Goal: Check status: Check status

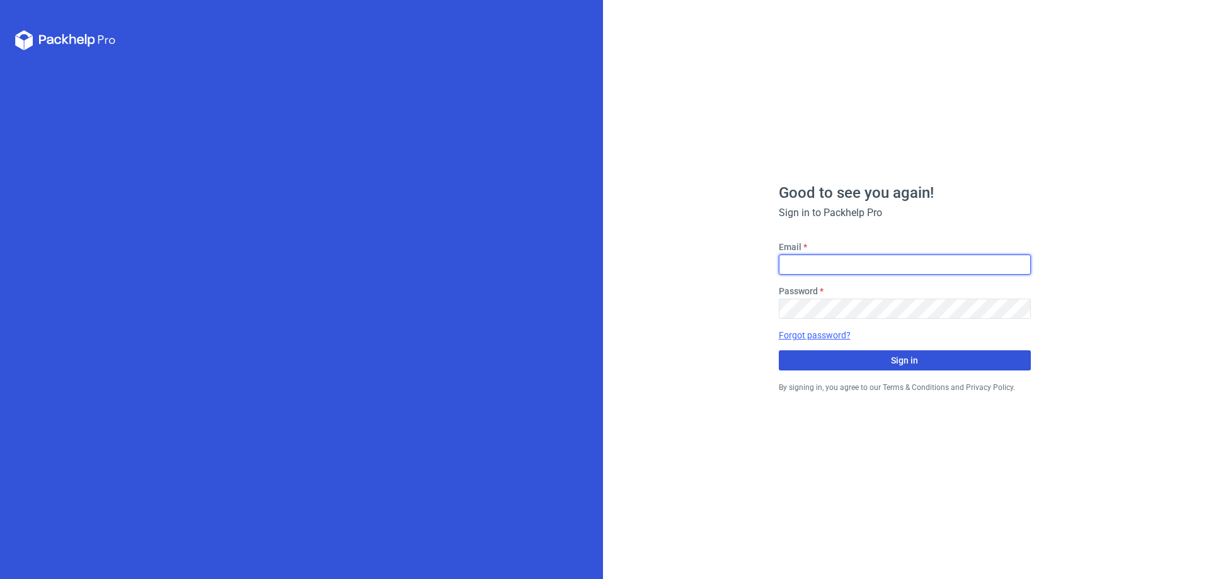
type input "[EMAIL_ADDRESS][DOMAIN_NAME]"
click at [851, 357] on button "Sign in" at bounding box center [905, 360] width 252 height 20
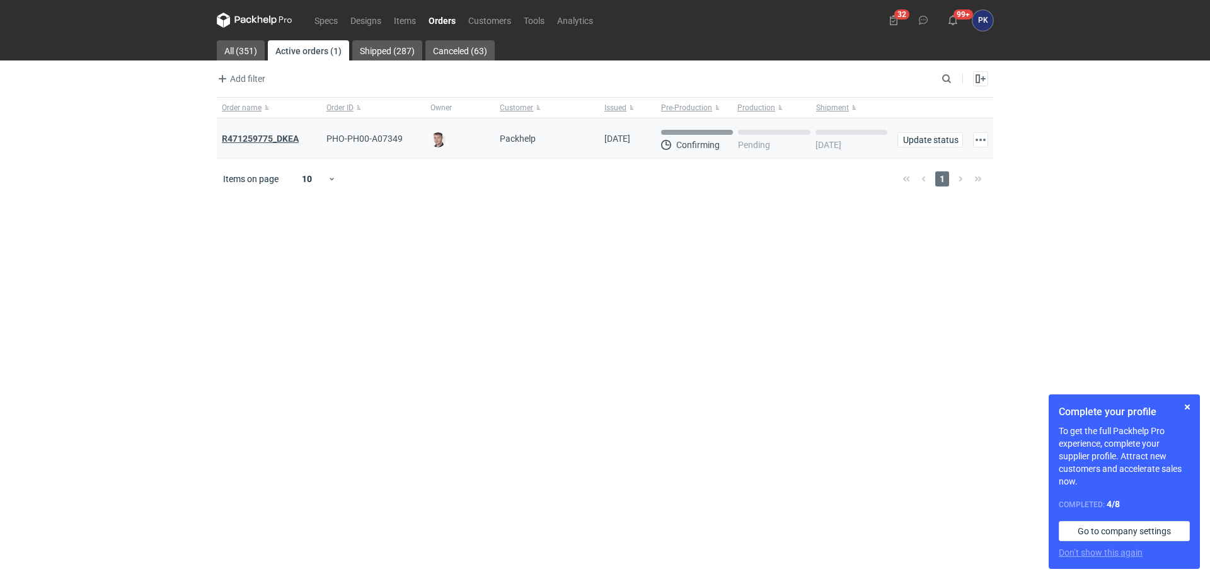
click at [295, 139] on strong "R471259775_DKEA" at bounding box center [260, 139] width 77 height 10
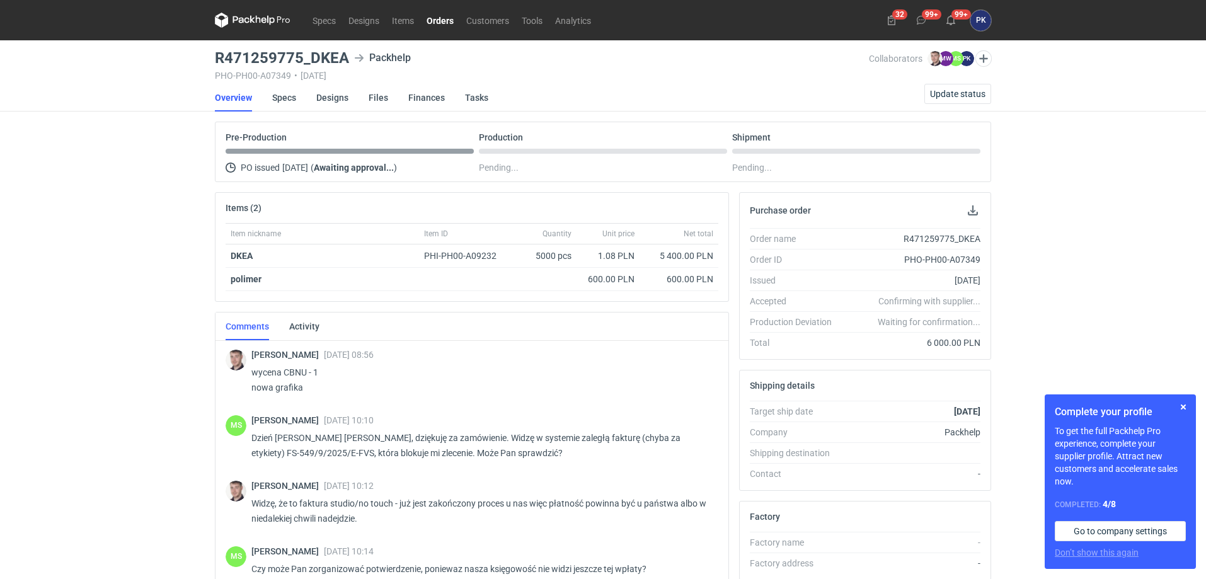
click at [313, 94] on li "Specs" at bounding box center [294, 98] width 44 height 28
click at [319, 94] on link "Designs" at bounding box center [332, 98] width 32 height 28
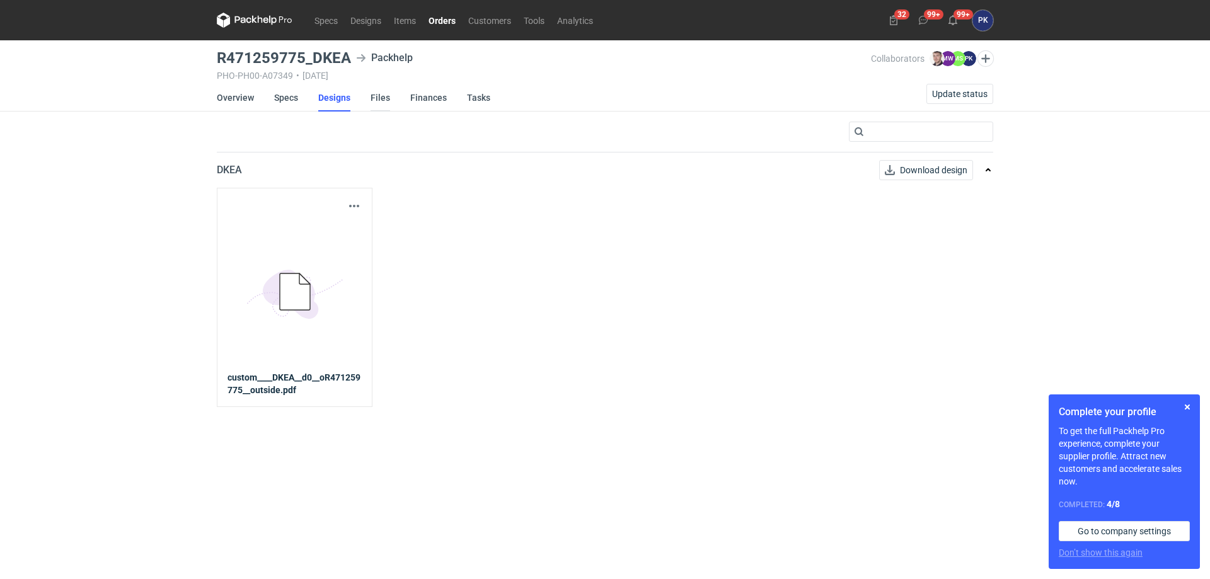
click at [377, 96] on link "Files" at bounding box center [380, 98] width 20 height 28
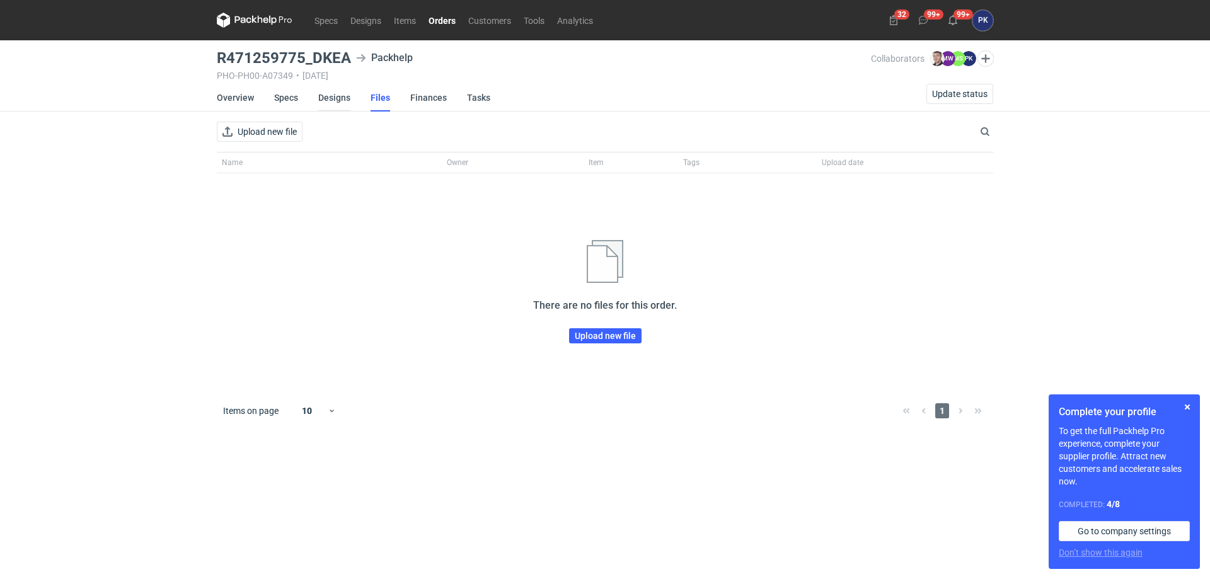
click at [325, 103] on link "Designs" at bounding box center [334, 98] width 32 height 28
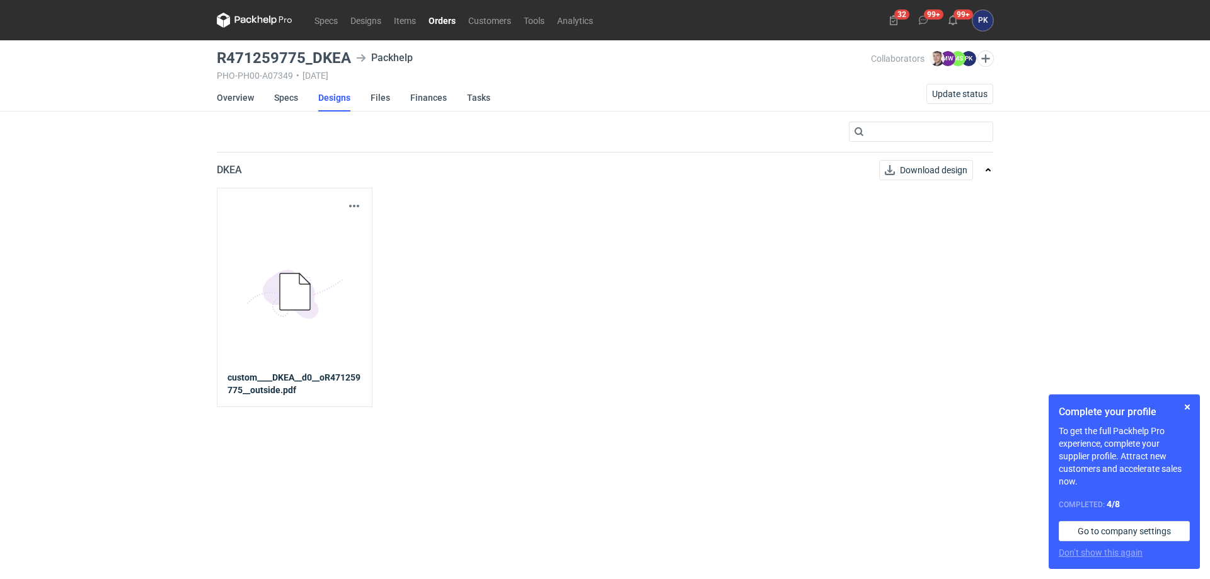
click at [285, 232] on div "5BD5AC33-3523-40E7-9262-1BFF0AD53D48@1x" at bounding box center [294, 293] width 134 height 158
click at [301, 282] on icon at bounding box center [304, 278] width 11 height 11
click at [297, 95] on link "Specs" at bounding box center [286, 98] width 24 height 28
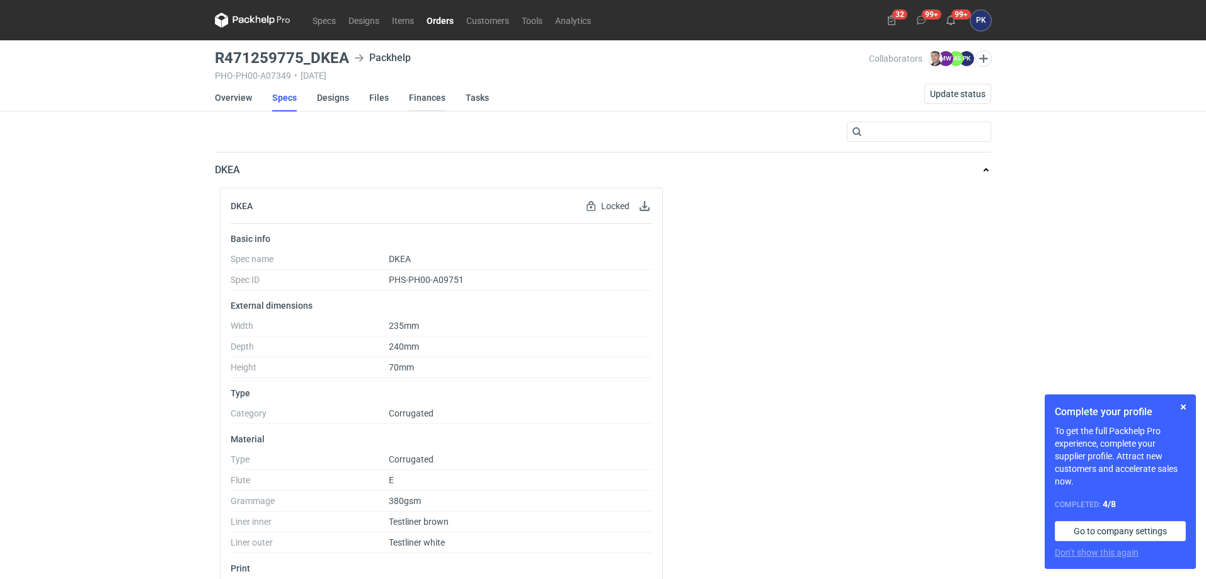
click at [423, 96] on link "Finances" at bounding box center [427, 98] width 37 height 28
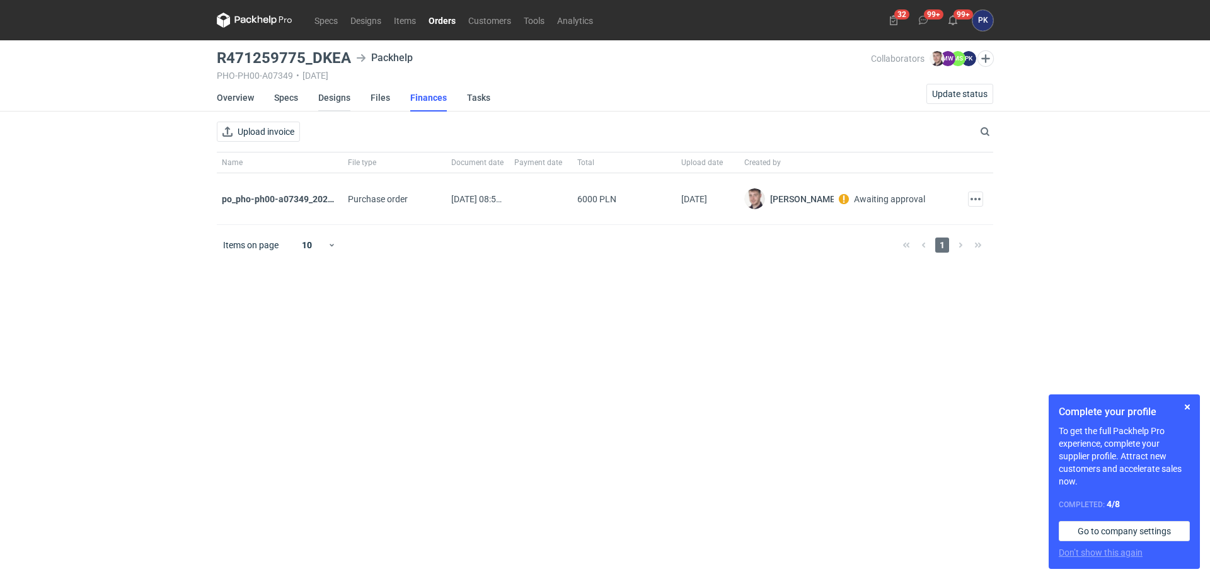
click at [335, 96] on link "Designs" at bounding box center [334, 98] width 32 height 28
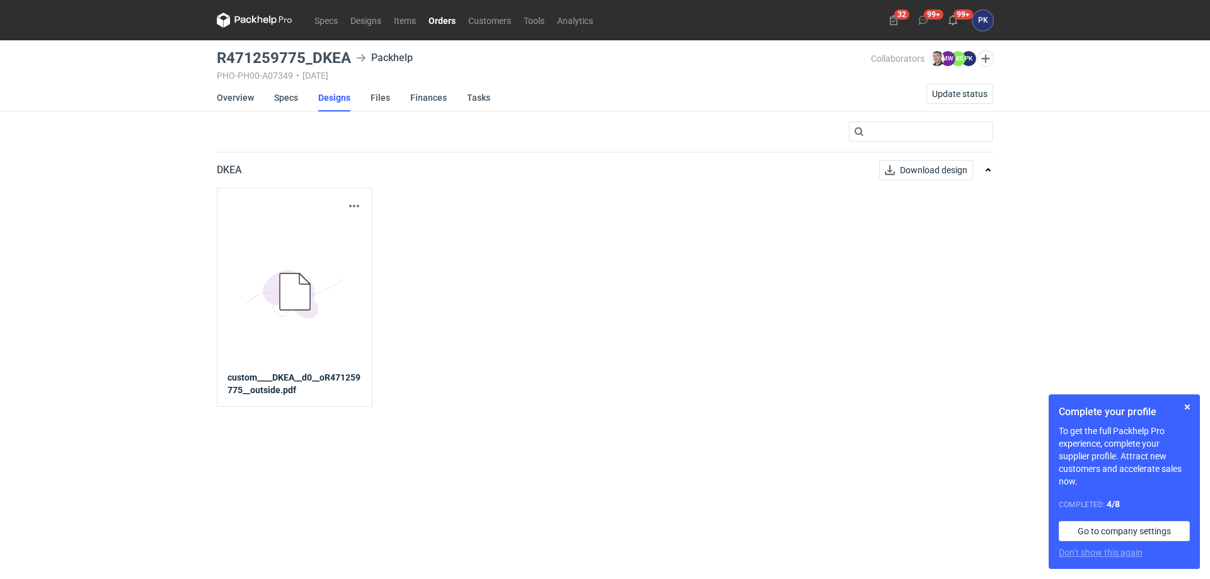
drag, startPoint x: 280, startPoint y: 322, endPoint x: 278, endPoint y: 376, distance: 54.2
click at [280, 323] on icon "5BD5AC33-3523-40E7-9262-1BFF0AD53D48@1x" at bounding box center [294, 292] width 101 height 101
click at [278, 376] on strong "custom____DKEA__d0__oR471259775__outside.pdf" at bounding box center [294, 383] width 134 height 25
click at [347, 207] on button "button" at bounding box center [354, 205] width 15 height 15
click at [493, 199] on div "Download design part 5BD5AC33-3523-40E7-9262-1BFF0AD53D48@1x custom____DKEA__d0…" at bounding box center [605, 297] width 776 height 219
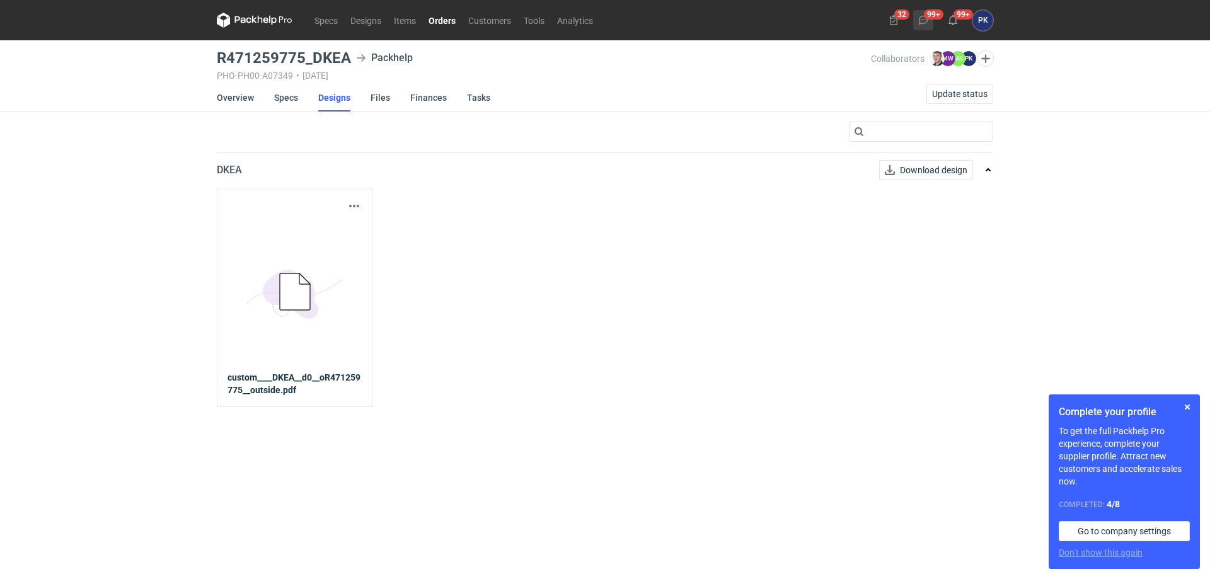
click at [924, 23] on icon at bounding box center [923, 20] width 10 height 10
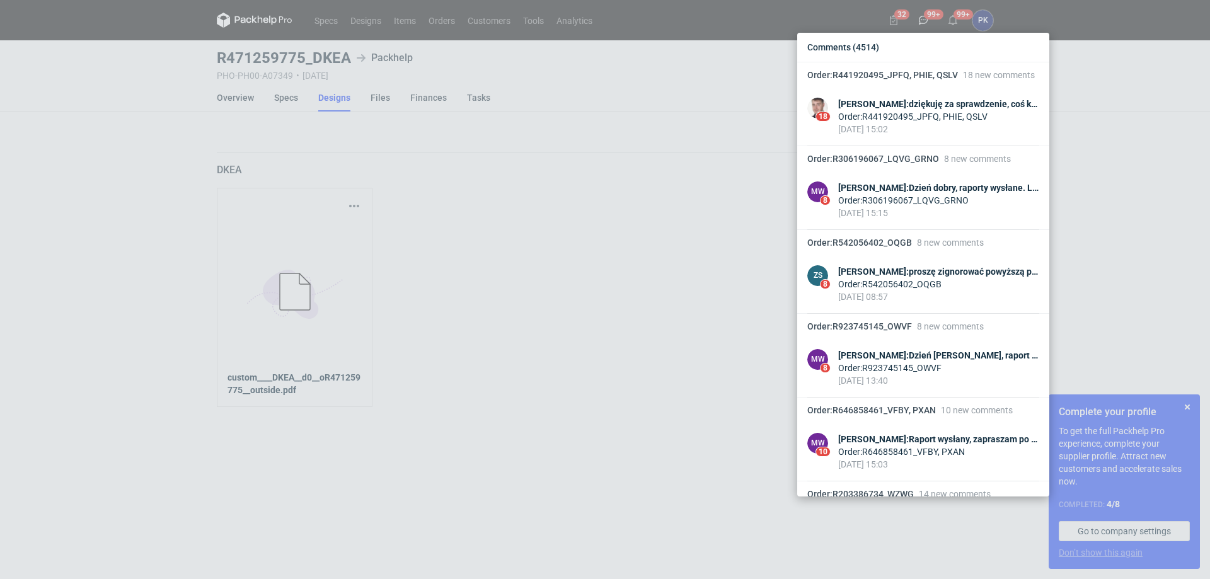
click at [669, 124] on div "Comments (4514) Order : R441920495_JPFQ, PHIE, QSLV 18 new comments 18 [PERSON_…" at bounding box center [605, 289] width 1210 height 579
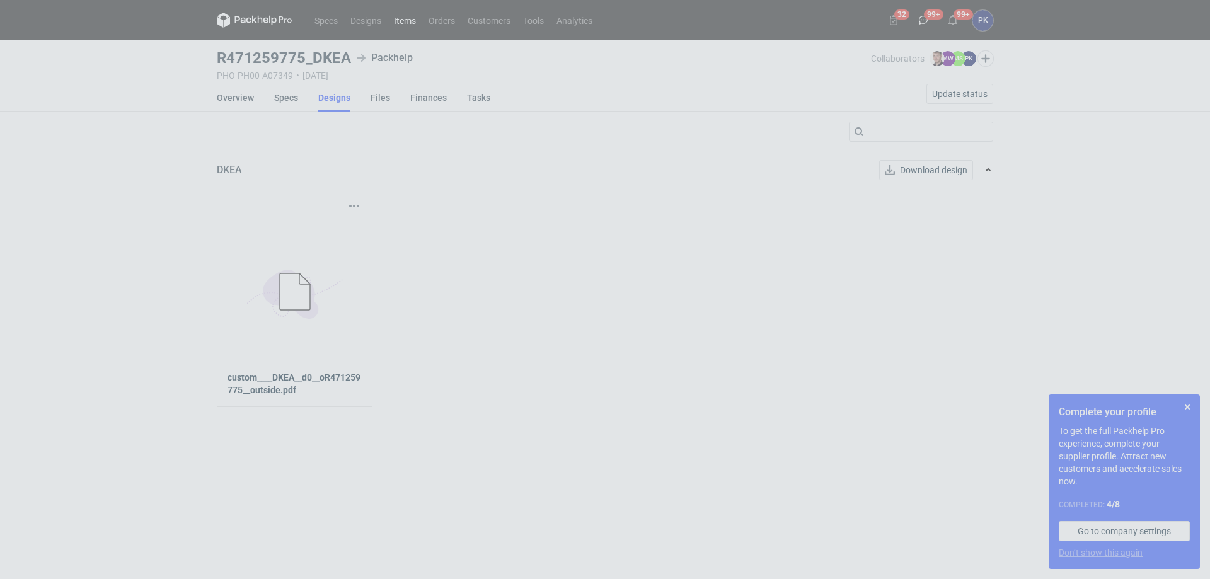
click at [392, 19] on link "Items" at bounding box center [404, 20] width 35 height 15
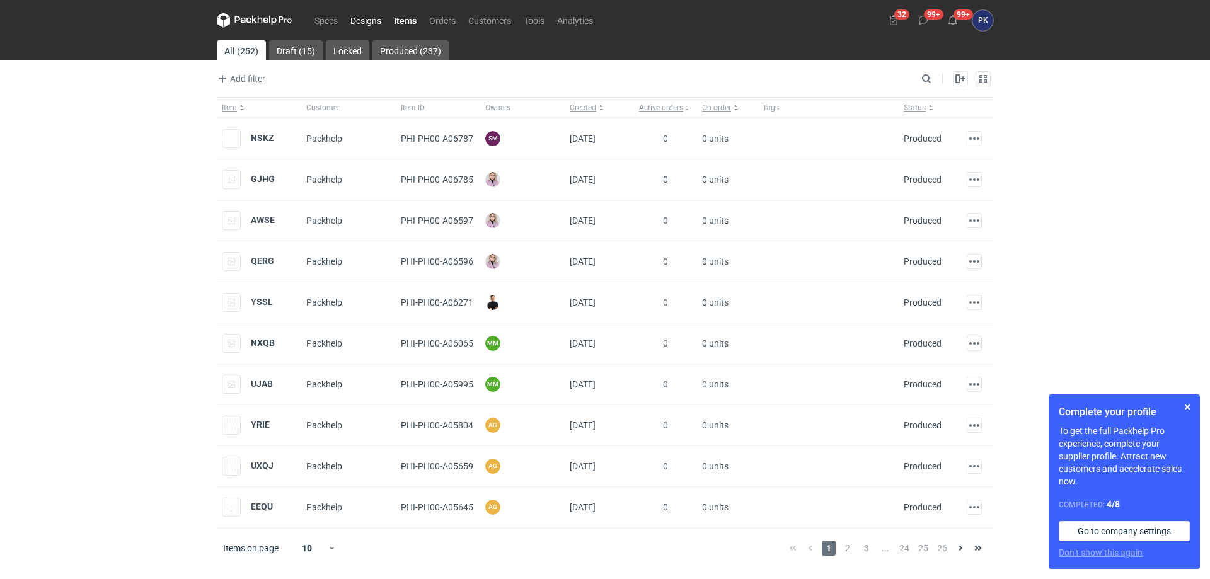
click at [368, 17] on link "Designs" at bounding box center [365, 20] width 43 height 15
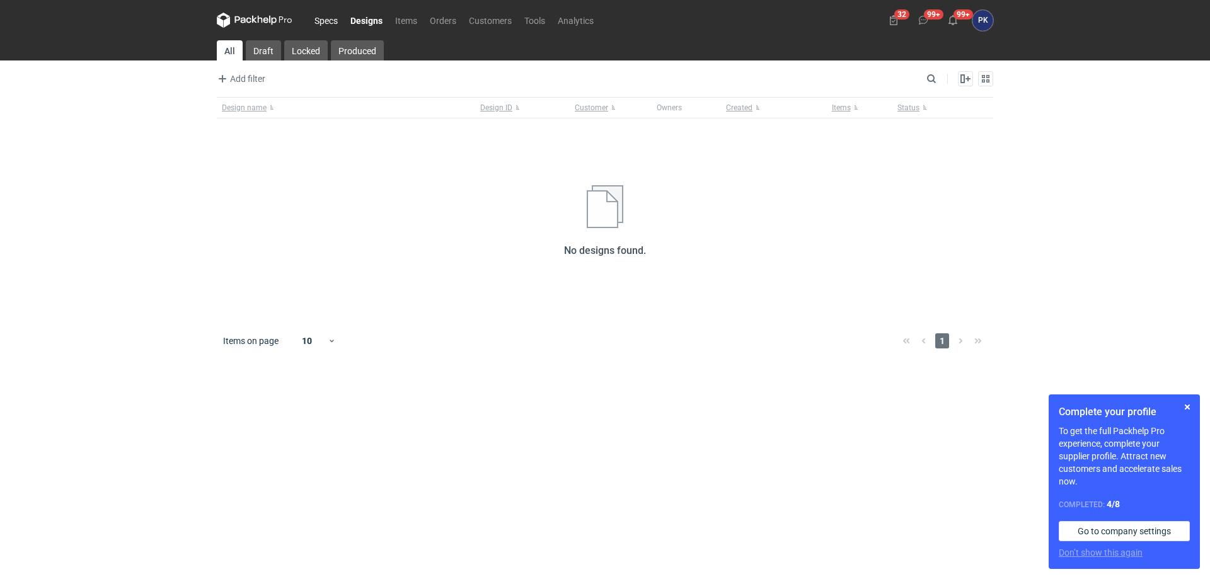
click at [320, 18] on link "Specs" at bounding box center [326, 20] width 36 height 15
click at [430, 17] on link "Orders" at bounding box center [442, 20] width 39 height 15
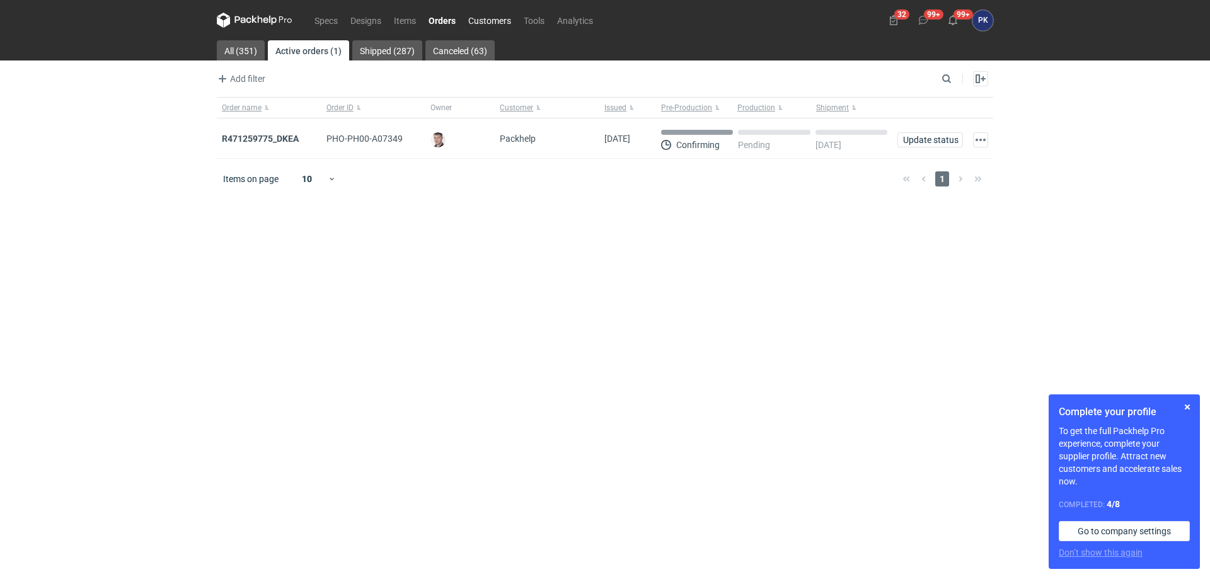
click at [479, 25] on link "Customers" at bounding box center [489, 20] width 55 height 15
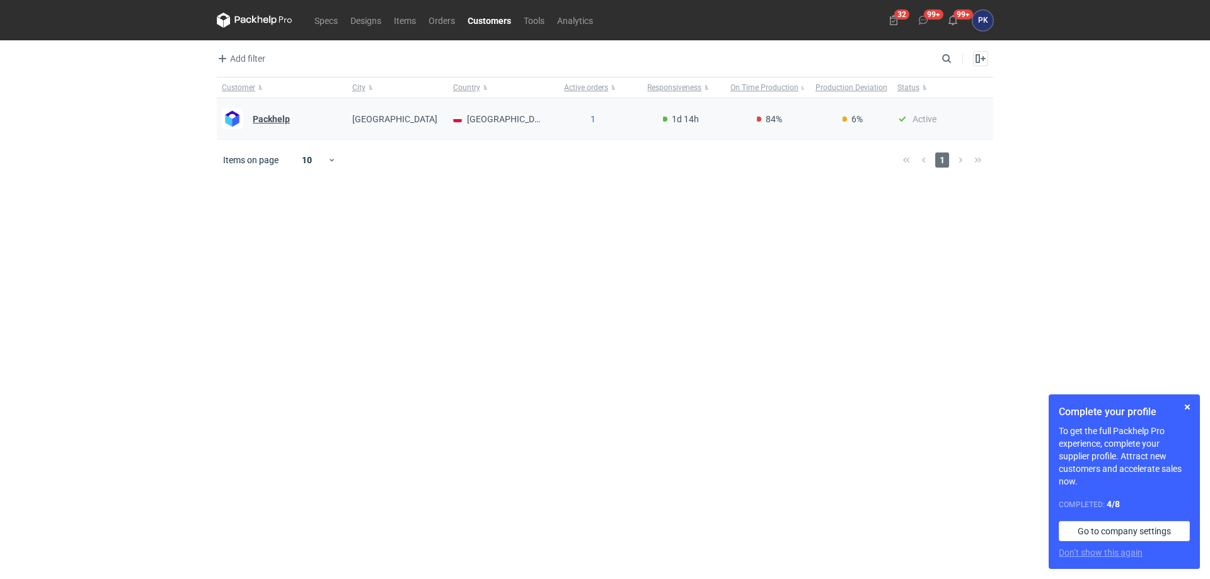
click at [264, 119] on strong "Packhelp" at bounding box center [271, 119] width 37 height 10
